Goal: Task Accomplishment & Management: Use online tool/utility

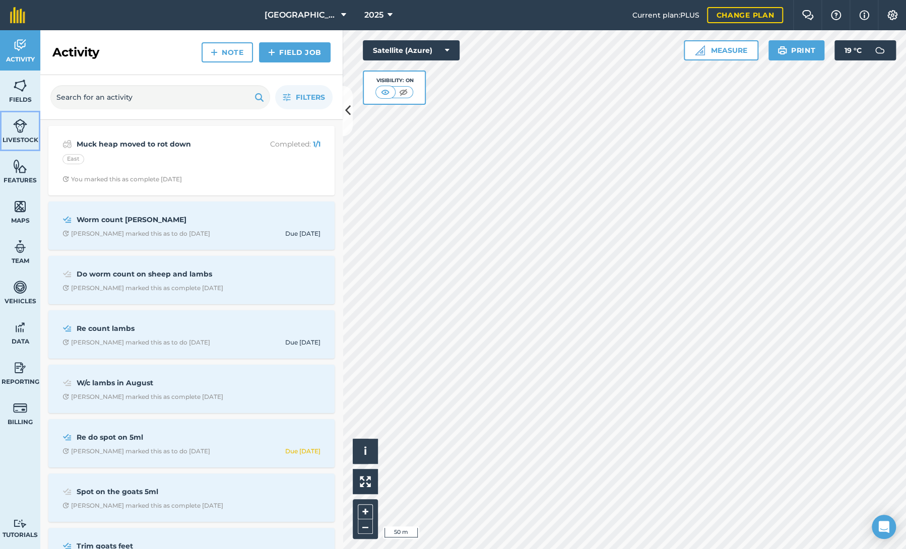
click at [16, 139] on span "Livestock" at bounding box center [20, 140] width 40 height 8
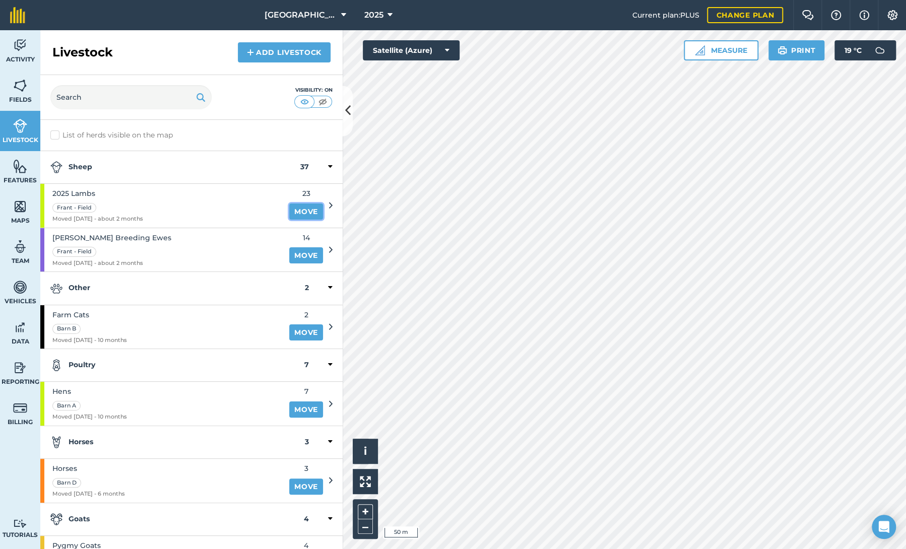
click at [298, 211] on link "Move" at bounding box center [306, 212] width 34 height 16
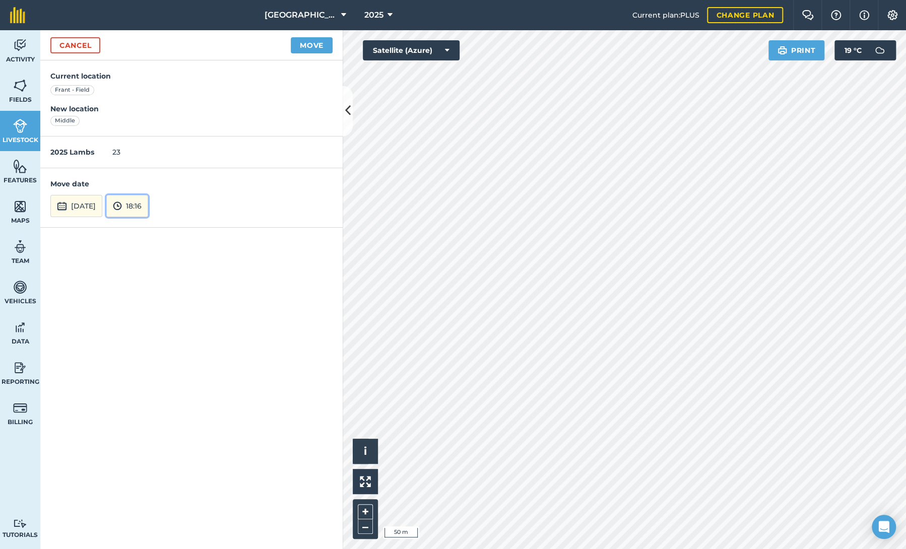
click at [148, 206] on button "18:16" at bounding box center [127, 206] width 42 height 22
click at [154, 92] on button "10:00" at bounding box center [130, 95] width 47 height 16
click at [310, 44] on button "Move" at bounding box center [312, 45] width 42 height 16
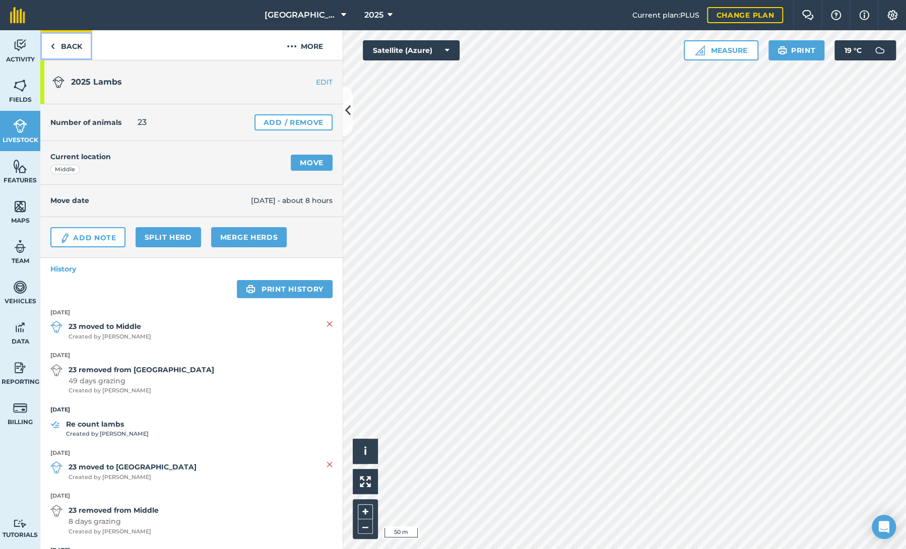
click at [51, 46] on img at bounding box center [52, 46] width 5 height 12
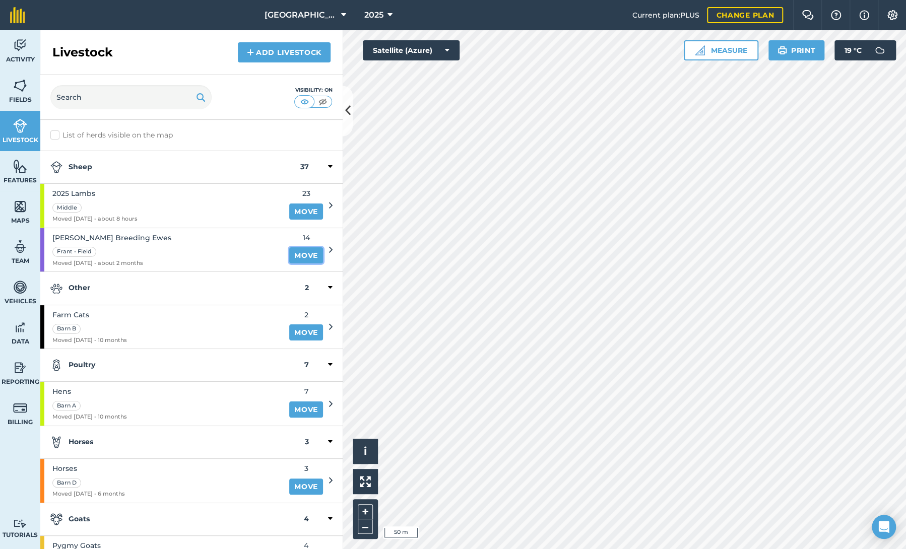
click at [295, 252] on link "Move" at bounding box center [306, 255] width 34 height 16
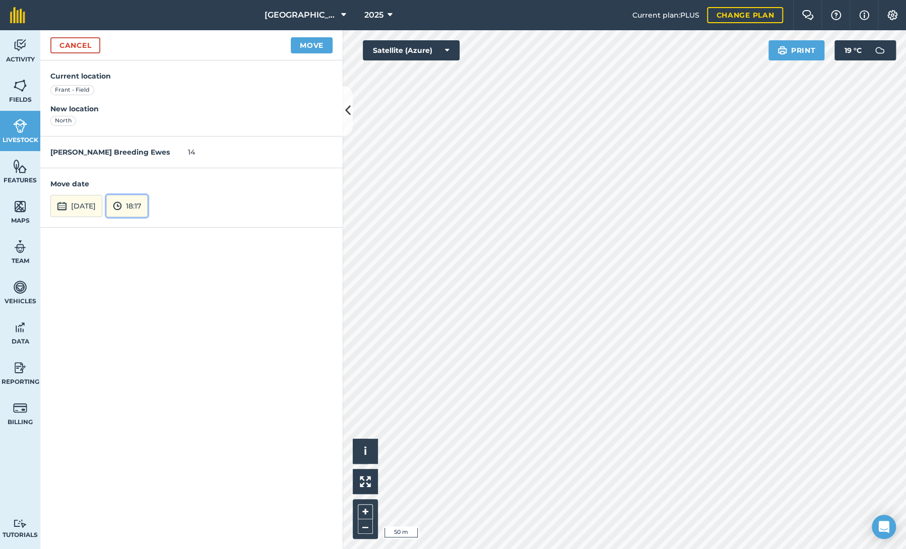
click at [148, 205] on button "18:17" at bounding box center [126, 206] width 41 height 22
click at [154, 95] on button "10:00" at bounding box center [130, 95] width 47 height 16
click at [306, 43] on button "Move" at bounding box center [312, 45] width 42 height 16
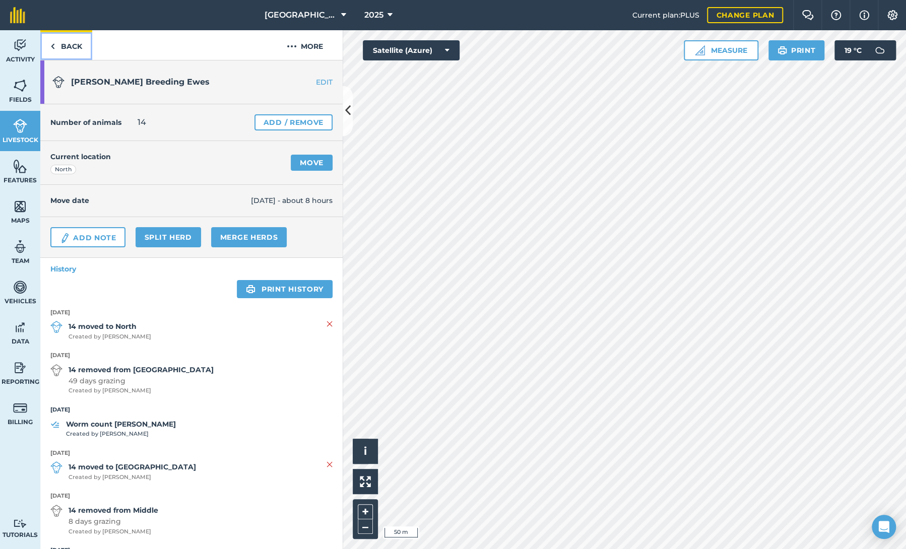
click at [67, 48] on link "Back" at bounding box center [66, 45] width 52 height 30
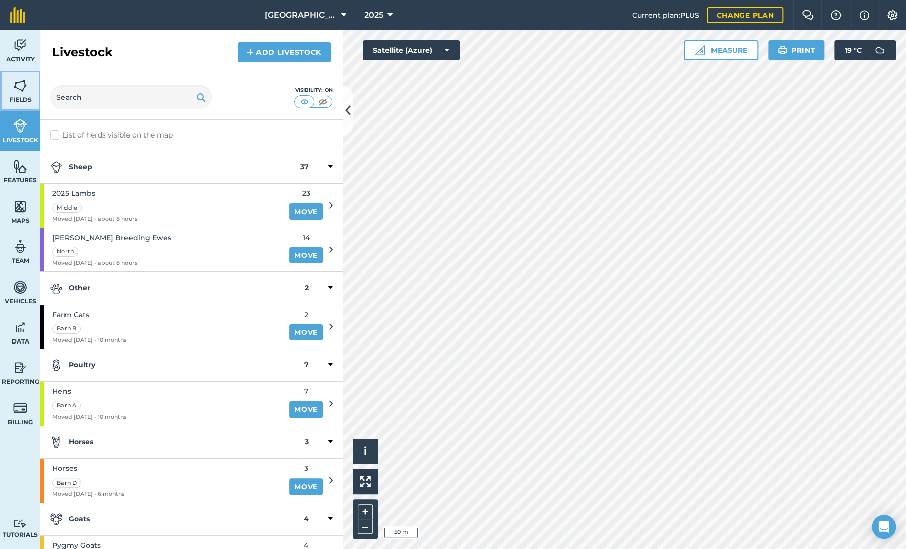
click at [14, 87] on img at bounding box center [20, 85] width 14 height 15
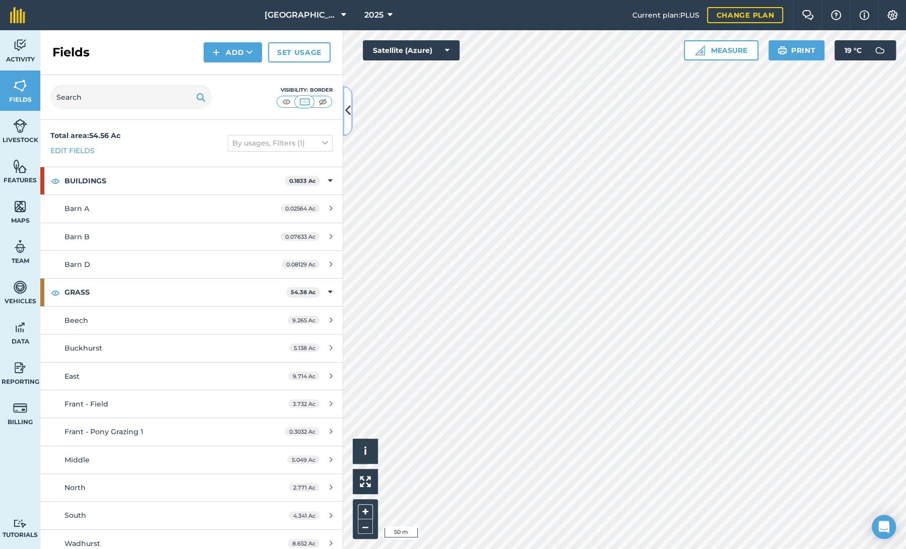
click at [350, 100] on button at bounding box center [348, 111] width 10 height 50
